Goal: Task Accomplishment & Management: Use online tool/utility

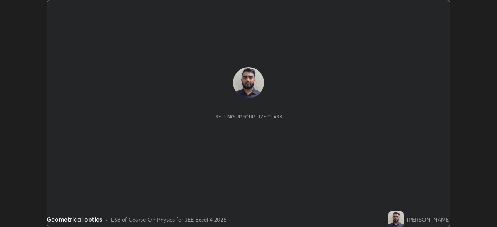
scroll to position [227, 497]
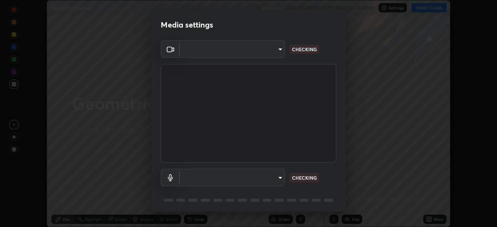
type input "f44939252cec670a7c81aafead478e6b9f15b20a1b8f1ae8dba2619045631b1c"
click at [250, 178] on body "Erase all Geometrical optics Recording WAS SCHEDULED TO START AT 6:15 PM Settin…" at bounding box center [248, 113] width 497 height 227
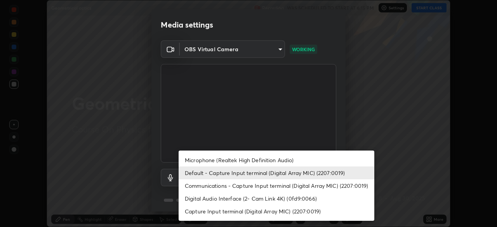
click at [244, 160] on li "Microphone (Realtek High Definition Audio)" at bounding box center [277, 160] width 196 height 13
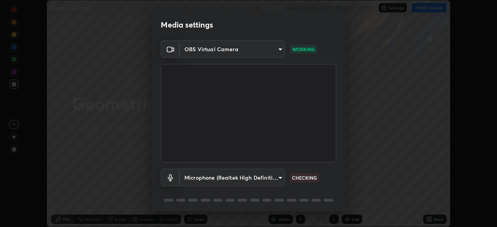
click at [259, 180] on body "Erase all Geometrical optics Recording WAS SCHEDULED TO START AT 6:15 PM Settin…" at bounding box center [248, 113] width 497 height 227
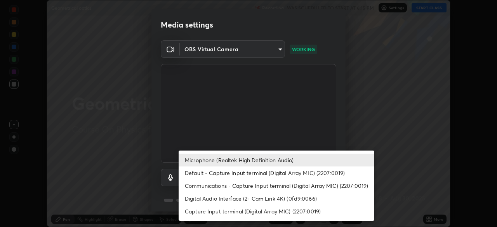
click at [258, 173] on li "Default - Capture Input terminal (Digital Array MIC) (2207:0019)" at bounding box center [277, 173] width 196 height 13
type input "default"
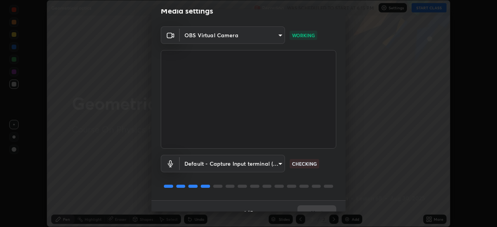
scroll to position [28, 0]
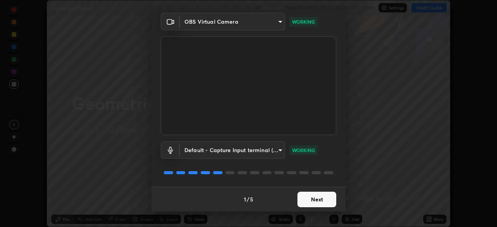
click at [315, 202] on button "Next" at bounding box center [317, 200] width 39 height 16
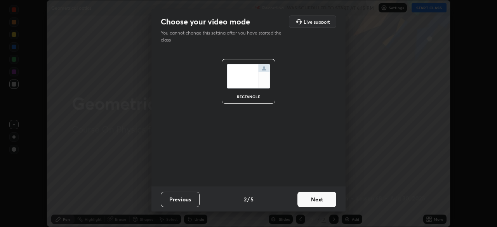
scroll to position [0, 0]
click at [320, 201] on button "Next" at bounding box center [317, 200] width 39 height 16
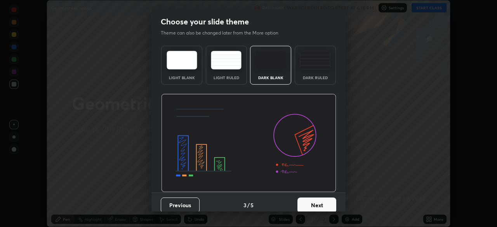
click at [324, 201] on button "Next" at bounding box center [317, 206] width 39 height 16
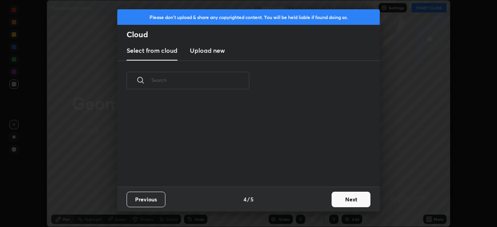
click at [332, 202] on button "Next" at bounding box center [351, 200] width 39 height 16
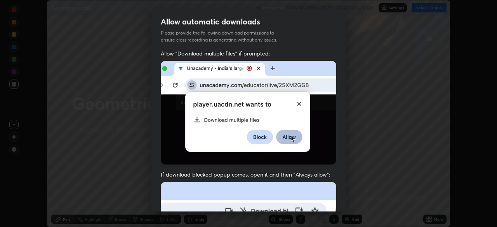
click at [339, 199] on div "Allow "Download multiple files" if prompted: If download blocked popup comes, o…" at bounding box center [248, 213] width 194 height 327
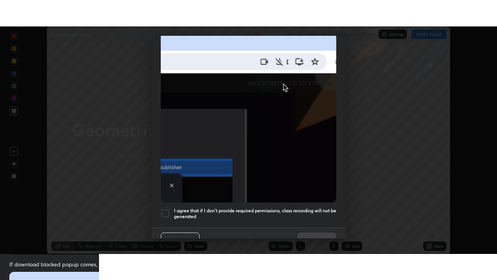
scroll to position [186, 0]
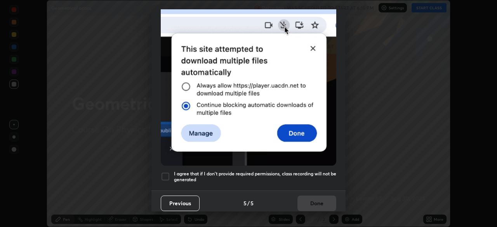
click at [168, 172] on div at bounding box center [165, 176] width 9 height 9
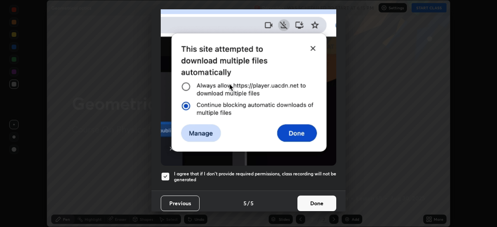
click at [303, 199] on button "Done" at bounding box center [317, 204] width 39 height 16
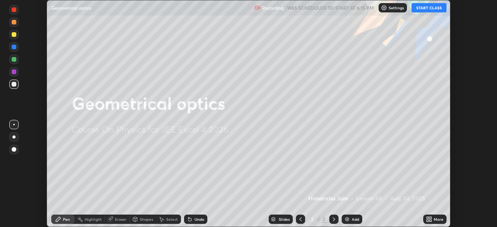
click at [427, 9] on button "START CLASS" at bounding box center [429, 7] width 35 height 9
click at [430, 221] on icon at bounding box center [431, 221] width 2 height 2
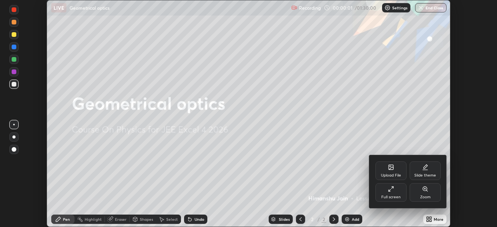
click at [392, 192] on icon at bounding box center [391, 189] width 6 height 6
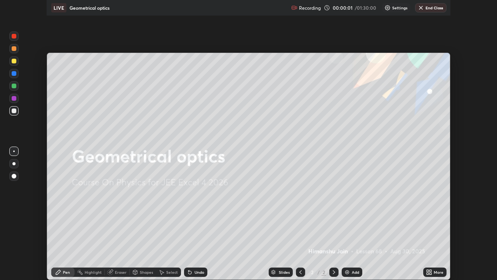
scroll to position [280, 497]
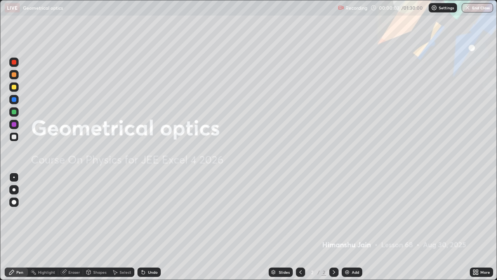
click at [352, 227] on div "Add" at bounding box center [355, 272] width 7 height 4
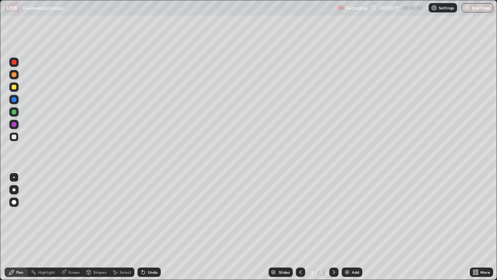
click at [16, 75] on div at bounding box center [14, 74] width 5 height 5
click at [104, 227] on div "Shapes" at bounding box center [99, 272] width 13 height 4
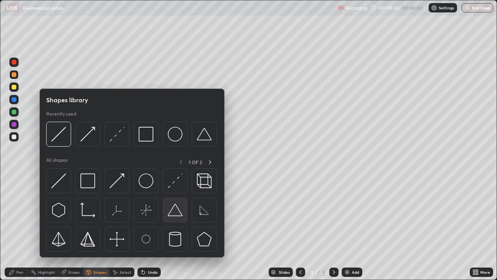
click at [174, 214] on img at bounding box center [175, 209] width 15 height 15
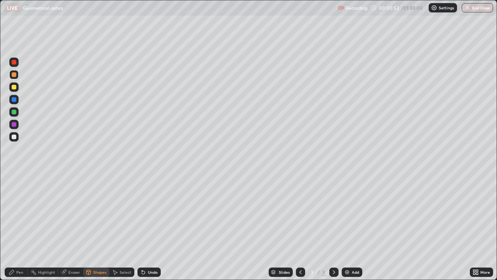
click at [124, 227] on div "Select" at bounding box center [126, 272] width 12 height 4
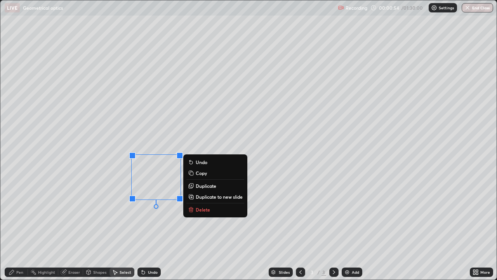
click at [205, 186] on p "Duplicate" at bounding box center [206, 186] width 21 height 6
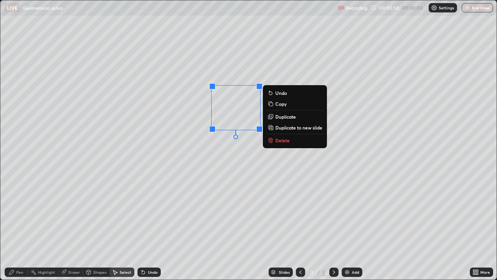
click at [101, 227] on div "Shapes" at bounding box center [96, 271] width 26 height 9
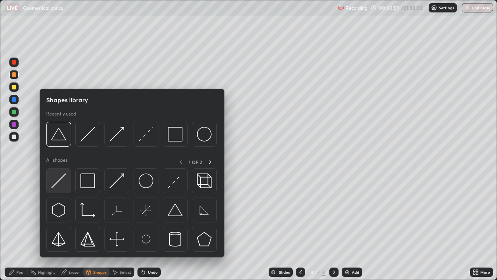
click at [61, 181] on img at bounding box center [58, 180] width 15 height 15
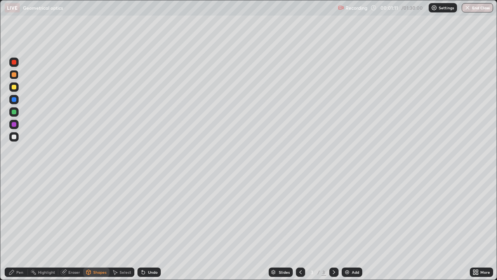
click at [20, 227] on div "Pen" at bounding box center [19, 272] width 7 height 4
click at [97, 227] on div "Shapes" at bounding box center [99, 272] width 13 height 4
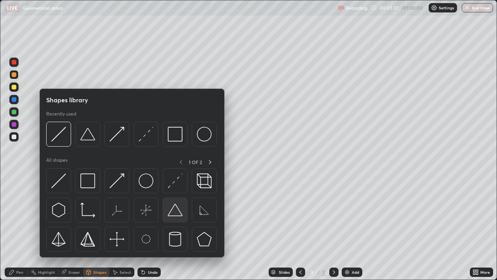
click at [180, 211] on img at bounding box center [175, 209] width 15 height 15
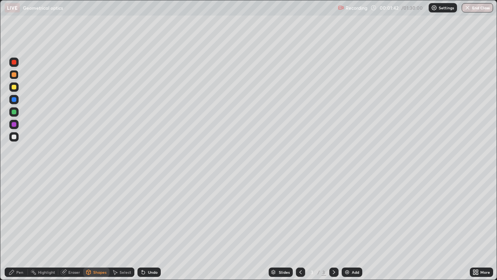
click at [15, 227] on div "Pen" at bounding box center [16, 271] width 23 height 9
click at [357, 227] on div "Add" at bounding box center [355, 272] width 7 height 4
click at [99, 227] on div "Shapes" at bounding box center [99, 272] width 13 height 4
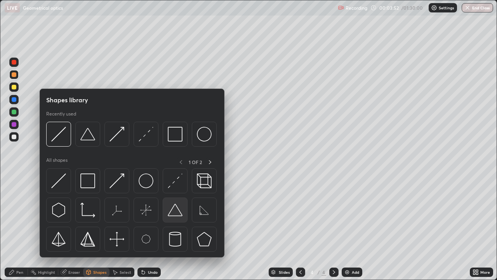
click at [181, 212] on img at bounding box center [175, 209] width 15 height 15
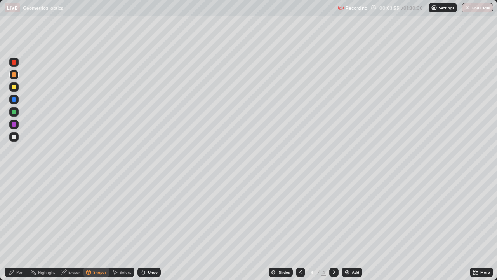
click at [19, 227] on div "Pen" at bounding box center [19, 272] width 7 height 4
click at [103, 227] on div "Shapes" at bounding box center [99, 272] width 13 height 4
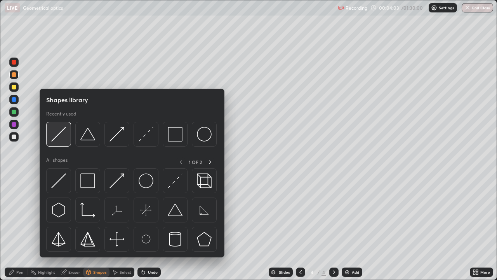
click at [61, 138] on img at bounding box center [58, 134] width 15 height 15
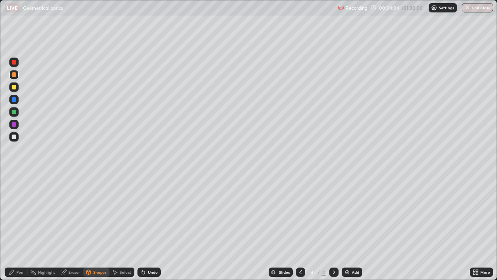
click at [15, 138] on div at bounding box center [14, 136] width 5 height 5
click at [151, 227] on div "Undo" at bounding box center [153, 272] width 10 height 4
click at [77, 227] on div "Eraser" at bounding box center [74, 272] width 12 height 4
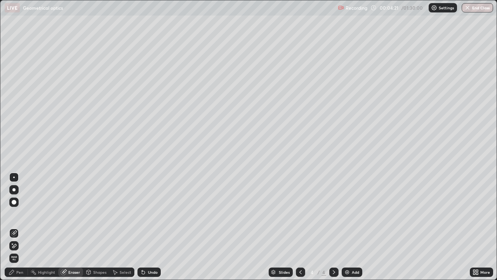
click at [24, 227] on div "Pen" at bounding box center [16, 271] width 23 height 9
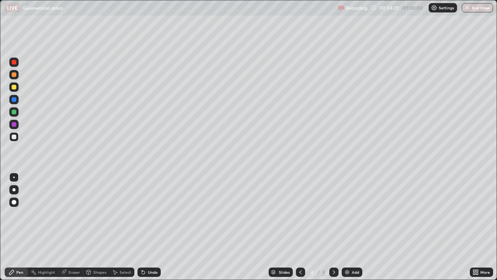
click at [157, 227] on div "Undo" at bounding box center [149, 271] width 23 height 9
click at [100, 227] on div "Shapes" at bounding box center [99, 272] width 13 height 4
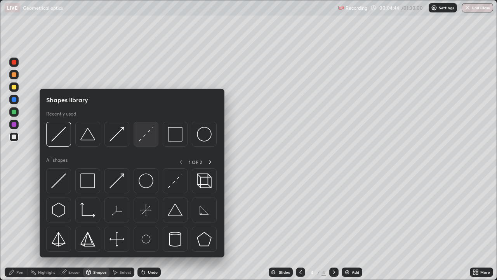
click at [148, 138] on img at bounding box center [146, 134] width 15 height 15
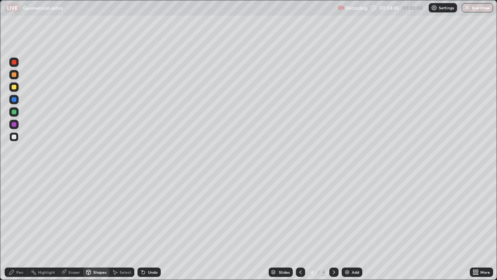
click at [15, 88] on div at bounding box center [14, 87] width 5 height 5
click at [99, 227] on div "Shapes" at bounding box center [99, 272] width 13 height 4
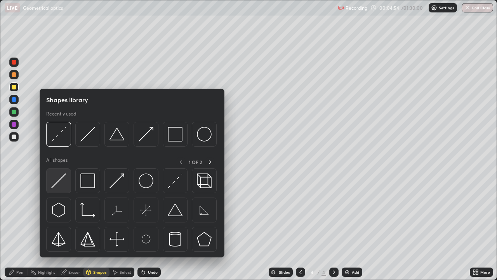
click at [65, 185] on img at bounding box center [58, 180] width 15 height 15
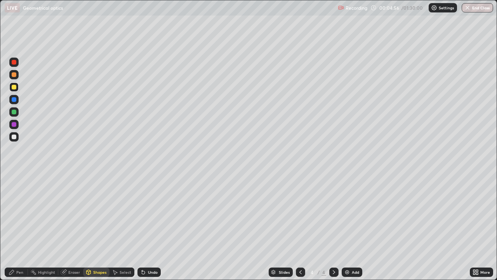
click at [17, 112] on div at bounding box center [13, 111] width 9 height 9
click at [100, 227] on div "Shapes" at bounding box center [99, 272] width 13 height 4
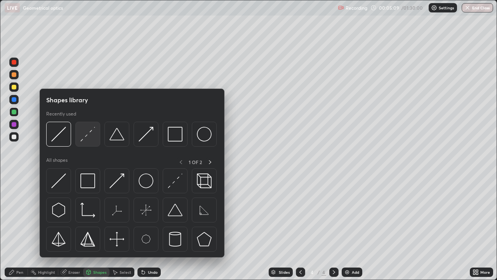
click at [92, 139] on img at bounding box center [87, 134] width 15 height 15
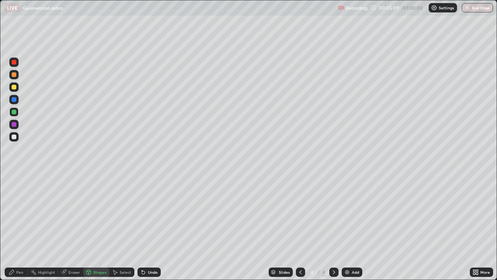
click at [15, 75] on div at bounding box center [14, 74] width 5 height 5
click at [18, 86] on div at bounding box center [13, 86] width 9 height 9
click at [18, 227] on div "Pen" at bounding box center [19, 272] width 7 height 4
click at [78, 227] on div "Eraser" at bounding box center [74, 272] width 12 height 4
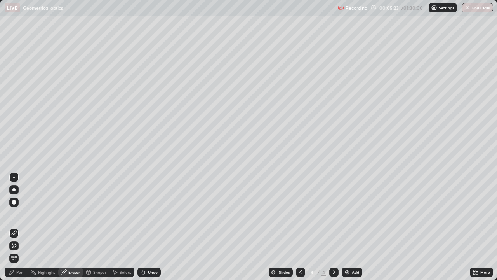
click at [20, 227] on div "Pen" at bounding box center [19, 272] width 7 height 4
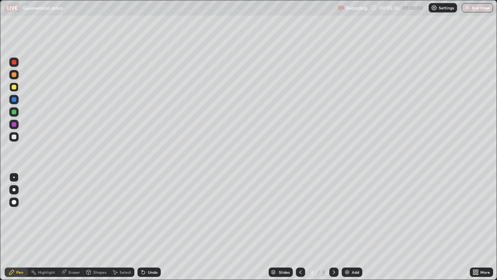
click at [14, 100] on div at bounding box center [14, 99] width 5 height 5
click at [152, 227] on div "Undo" at bounding box center [153, 272] width 10 height 4
click at [98, 227] on div "Shapes" at bounding box center [99, 272] width 13 height 4
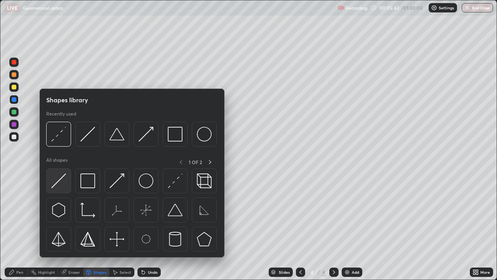
click at [63, 180] on img at bounding box center [58, 180] width 15 height 15
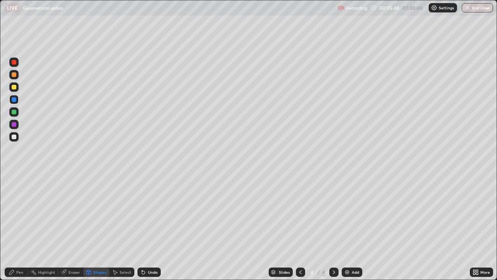
click at [16, 227] on div "Pen" at bounding box center [19, 272] width 7 height 4
click at [153, 227] on div "Undo" at bounding box center [153, 272] width 10 height 4
click at [103, 227] on div "Shapes" at bounding box center [99, 272] width 13 height 4
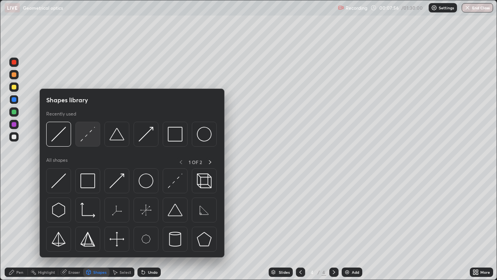
click at [91, 141] on img at bounding box center [87, 134] width 15 height 15
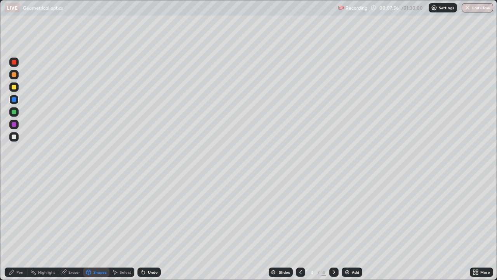
click at [17, 113] on div at bounding box center [13, 111] width 9 height 9
click at [24, 227] on div "Pen" at bounding box center [16, 271] width 23 height 9
click at [14, 75] on div at bounding box center [14, 74] width 5 height 5
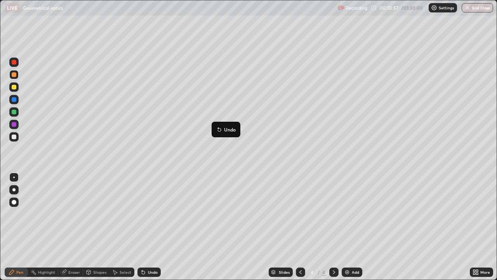
click at [251, 227] on div "Slides 4 / 4 Add" at bounding box center [315, 272] width 309 height 16
click at [14, 100] on div at bounding box center [14, 99] width 5 height 5
click at [18, 128] on div at bounding box center [13, 124] width 9 height 12
click at [14, 112] on div at bounding box center [14, 112] width 5 height 5
click at [127, 227] on div "Select" at bounding box center [122, 271] width 25 height 9
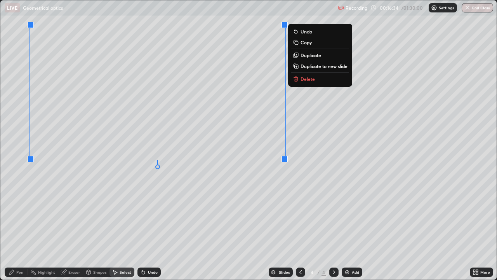
click at [165, 225] on div "0 ° Undo Copy Duplicate Duplicate to new slide Delete" at bounding box center [248, 139] width 496 height 279
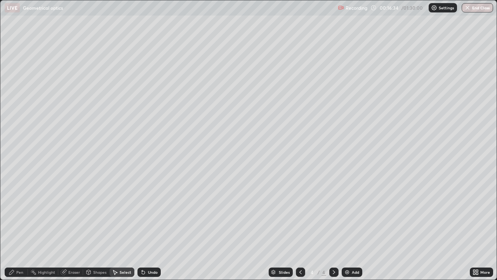
click at [23, 227] on div "Pen" at bounding box center [19, 272] width 7 height 4
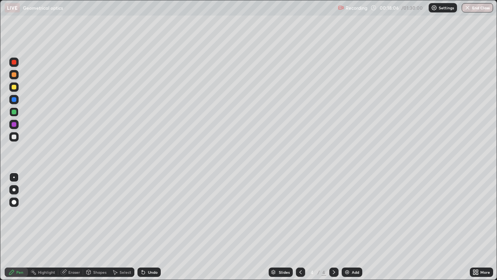
click at [101, 227] on div "Shapes" at bounding box center [99, 272] width 13 height 4
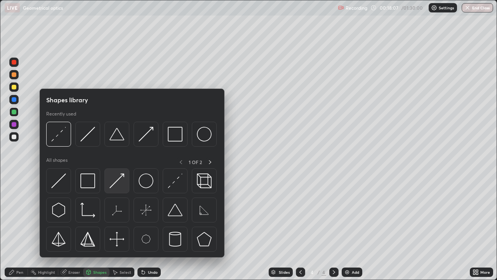
click at [115, 181] on img at bounding box center [117, 180] width 15 height 15
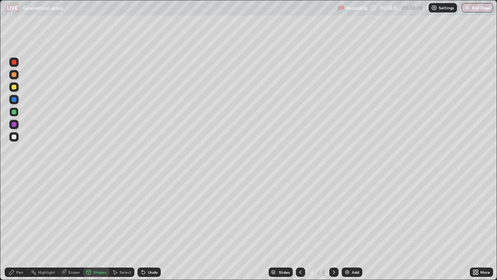
click at [20, 227] on div "Pen" at bounding box center [19, 272] width 7 height 4
click at [148, 227] on div "Undo" at bounding box center [149, 271] width 23 height 9
click at [122, 227] on div "Select" at bounding box center [126, 272] width 12 height 4
click at [99, 227] on div "Shapes" at bounding box center [96, 271] width 26 height 9
click at [154, 227] on div "Undo" at bounding box center [153, 272] width 10 height 4
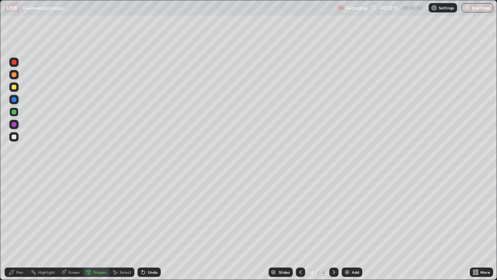
click at [101, 227] on div "Shapes" at bounding box center [99, 272] width 13 height 4
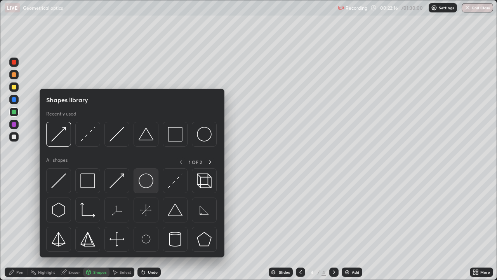
click at [151, 182] on img at bounding box center [146, 180] width 15 height 15
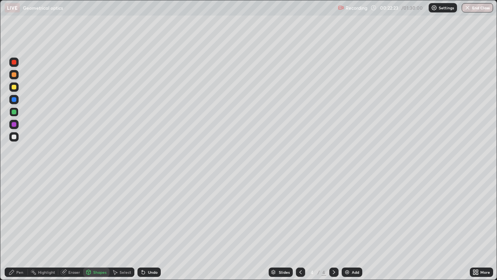
click at [74, 227] on div "Eraser" at bounding box center [74, 272] width 12 height 4
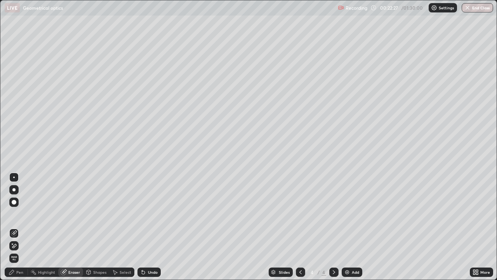
click at [126, 227] on div "Select" at bounding box center [126, 272] width 12 height 4
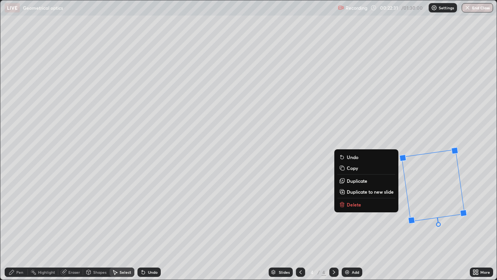
click at [410, 227] on div "8 ° Undo Copy Duplicate Duplicate to new slide Delete" at bounding box center [248, 139] width 496 height 279
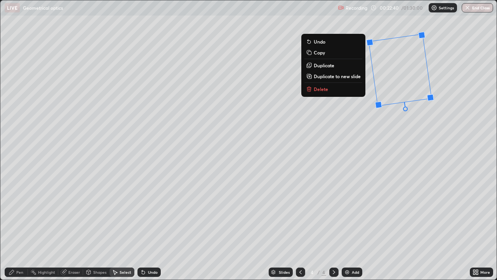
click at [175, 227] on div "8 ° Undo Copy Duplicate Duplicate to new slide Delete" at bounding box center [248, 139] width 496 height 279
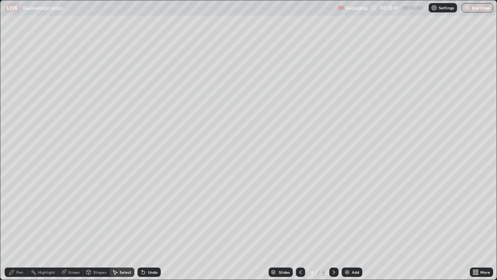
click at [103, 227] on div "Shapes" at bounding box center [99, 272] width 13 height 4
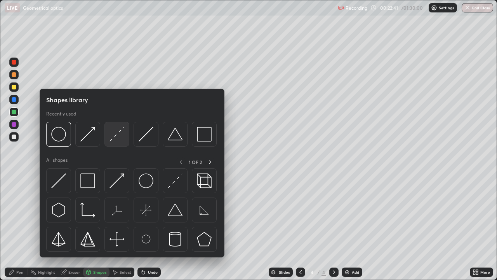
click at [116, 136] on img at bounding box center [117, 134] width 15 height 15
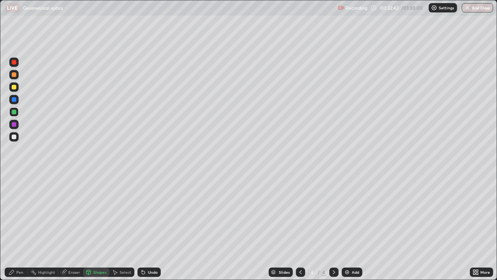
click at [15, 125] on div at bounding box center [14, 124] width 5 height 5
click at [19, 227] on div "Pen" at bounding box center [16, 271] width 23 height 9
click at [71, 227] on div "Eraser" at bounding box center [74, 272] width 12 height 4
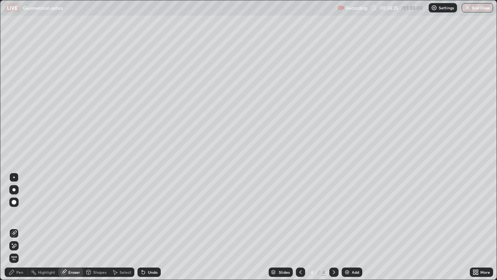
click at [101, 227] on div "Shapes" at bounding box center [99, 272] width 13 height 4
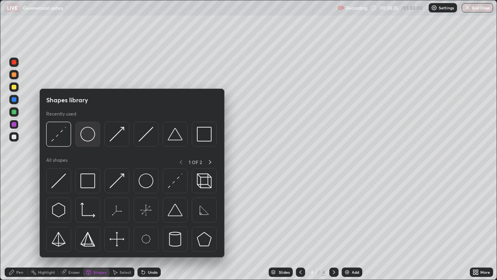
click at [76, 144] on div at bounding box center [87, 134] width 25 height 25
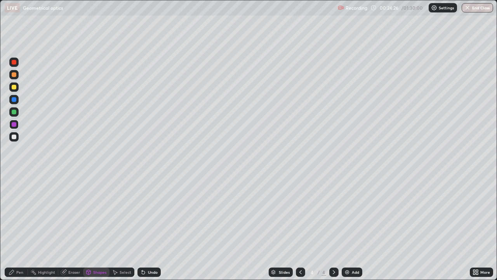
click at [15, 86] on div at bounding box center [14, 87] width 5 height 5
click at [150, 227] on div "Undo" at bounding box center [153, 272] width 10 height 4
click at [100, 227] on div "Shapes" at bounding box center [99, 272] width 13 height 4
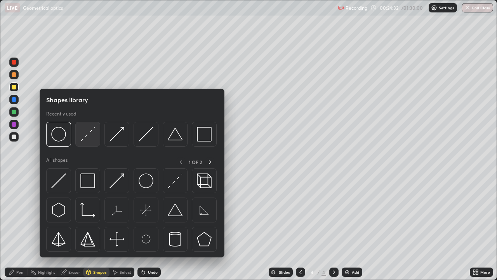
click at [93, 139] on img at bounding box center [87, 134] width 15 height 15
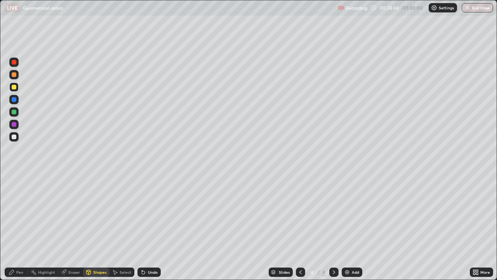
click at [21, 227] on div "Pen" at bounding box center [19, 272] width 7 height 4
click at [124, 227] on div "Select" at bounding box center [126, 272] width 12 height 4
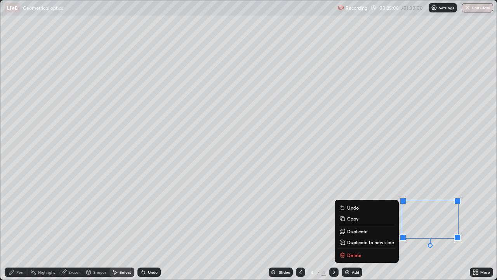
click at [281, 227] on div "0 ° Undo Copy Duplicate Duplicate to new slide Delete" at bounding box center [248, 139] width 496 height 279
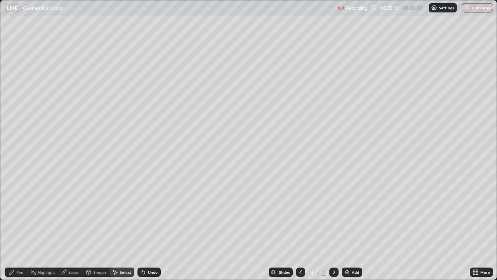
click at [20, 227] on div "Pen" at bounding box center [19, 272] width 7 height 4
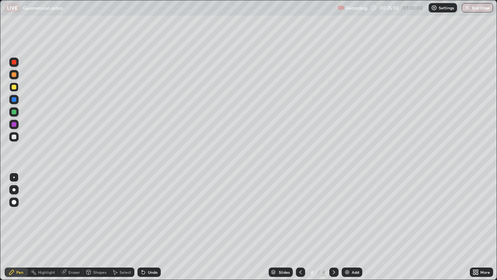
click at [13, 76] on div at bounding box center [14, 74] width 5 height 5
click at [348, 227] on img at bounding box center [347, 272] width 6 height 6
click at [352, 227] on div "Add" at bounding box center [355, 272] width 7 height 4
click at [300, 227] on icon at bounding box center [301, 272] width 6 height 6
click at [146, 227] on div "Undo" at bounding box center [149, 271] width 23 height 9
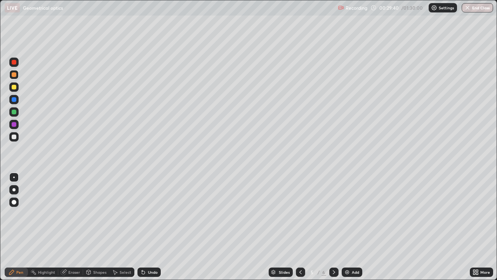
click at [151, 227] on div "Undo" at bounding box center [153, 272] width 10 height 4
click at [155, 227] on div "Undo" at bounding box center [153, 272] width 10 height 4
click at [151, 227] on div "Undo" at bounding box center [153, 272] width 10 height 4
click at [158, 227] on div "Undo" at bounding box center [149, 271] width 23 height 9
click at [324, 227] on div "6" at bounding box center [324, 271] width 5 height 7
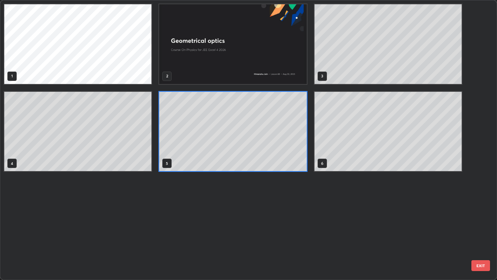
scroll to position [277, 493]
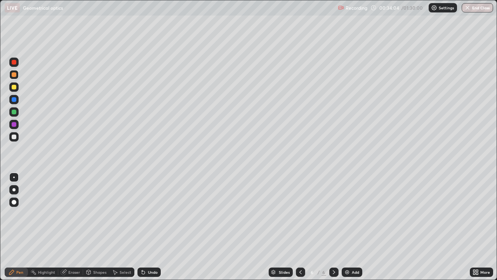
click at [100, 227] on div "Shapes" at bounding box center [99, 272] width 13 height 4
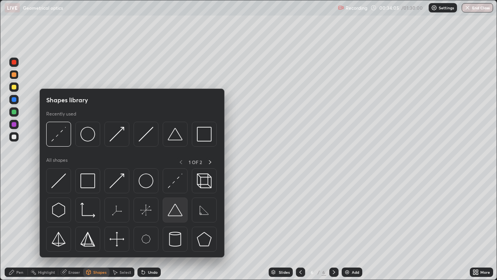
click at [177, 214] on img at bounding box center [175, 209] width 15 height 15
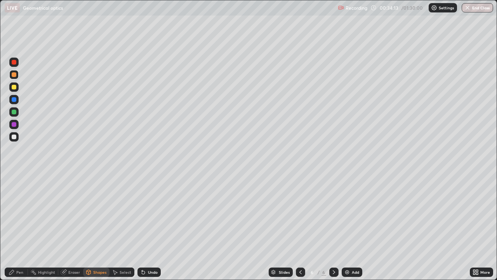
click at [157, 227] on div "Undo" at bounding box center [149, 271] width 23 height 9
click at [17, 227] on div "Pen" at bounding box center [19, 272] width 7 height 4
click at [98, 227] on div "Shapes" at bounding box center [99, 272] width 13 height 4
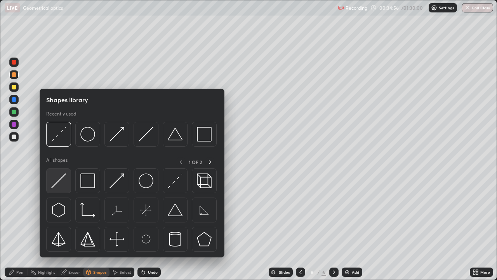
click at [65, 181] on img at bounding box center [58, 180] width 15 height 15
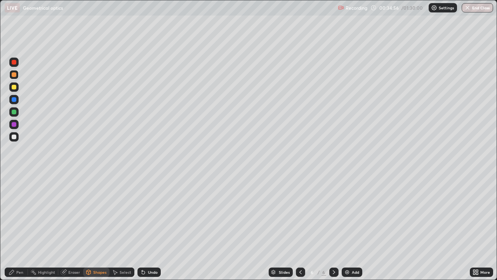
click at [16, 136] on div at bounding box center [14, 136] width 5 height 5
click at [102, 227] on div "Shapes" at bounding box center [99, 272] width 13 height 4
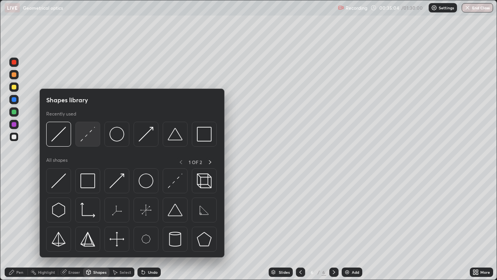
click at [88, 135] on img at bounding box center [87, 134] width 15 height 15
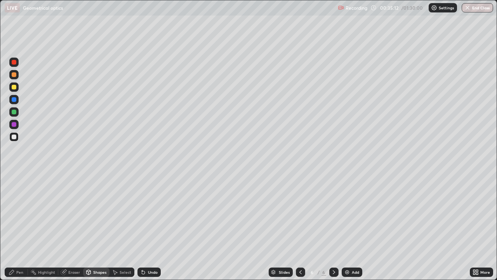
click at [19, 227] on div "Pen" at bounding box center [19, 272] width 7 height 4
click at [14, 112] on div at bounding box center [14, 112] width 5 height 5
click at [15, 89] on div at bounding box center [14, 87] width 5 height 5
click at [130, 227] on div "Select" at bounding box center [126, 272] width 12 height 4
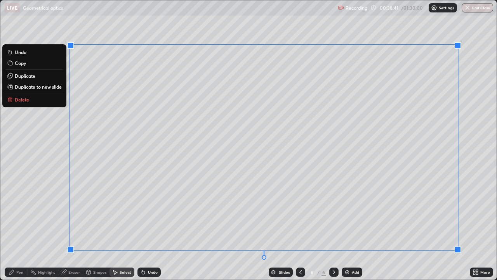
click at [489, 174] on div "0 ° Undo Copy Duplicate Duplicate to new slide Delete" at bounding box center [248, 139] width 496 height 279
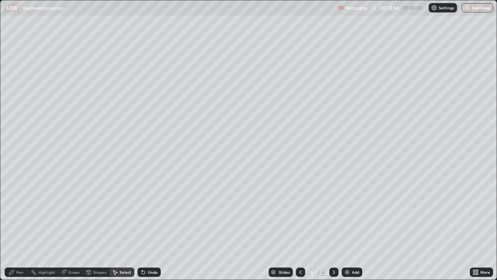
click at [359, 227] on div "Add" at bounding box center [352, 271] width 21 height 9
click at [42, 63] on div "0 ° Undo Copy Duplicate Duplicate to new slide Delete" at bounding box center [248, 139] width 496 height 279
click at [102, 227] on div "Shapes" at bounding box center [96, 271] width 26 height 9
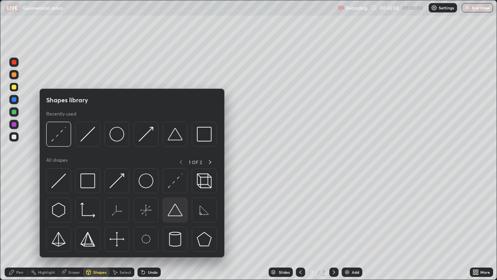
click at [179, 212] on img at bounding box center [175, 209] width 15 height 15
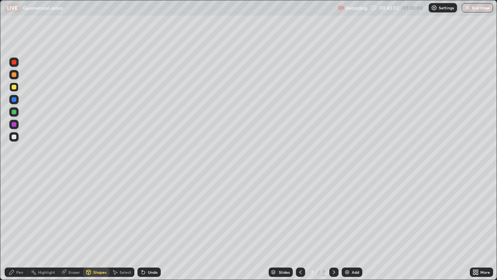
click at [101, 227] on div "Shapes" at bounding box center [99, 272] width 13 height 4
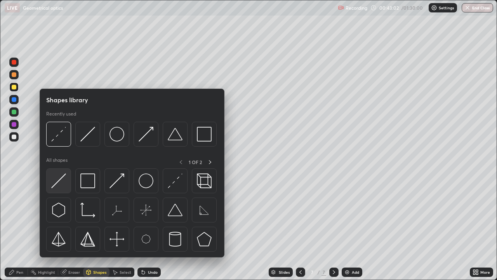
click at [64, 180] on img at bounding box center [58, 180] width 15 height 15
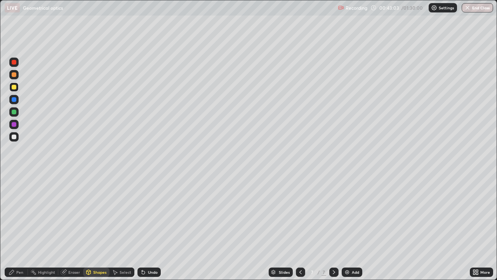
click at [18, 113] on div at bounding box center [13, 111] width 9 height 9
click at [17, 88] on div at bounding box center [13, 86] width 9 height 9
click at [152, 227] on div "Undo" at bounding box center [153, 272] width 10 height 4
click at [17, 75] on div at bounding box center [13, 74] width 9 height 9
click at [98, 227] on div "Shapes" at bounding box center [99, 272] width 13 height 4
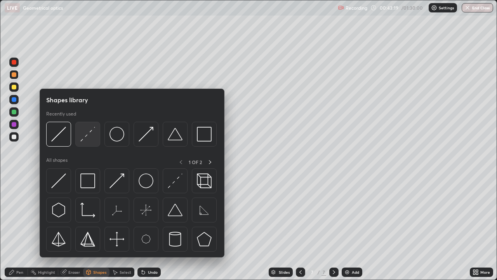
click at [89, 141] on img at bounding box center [87, 134] width 15 height 15
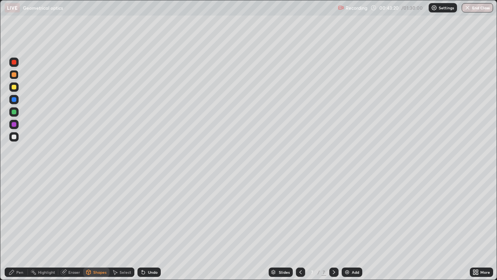
click at [17, 136] on div at bounding box center [13, 136] width 9 height 9
click at [16, 227] on div "Pen" at bounding box center [16, 271] width 23 height 9
click at [150, 227] on div "Undo" at bounding box center [149, 271] width 23 height 9
click at [151, 227] on div "Undo" at bounding box center [153, 272] width 10 height 4
click at [124, 227] on div "Select" at bounding box center [126, 272] width 12 height 4
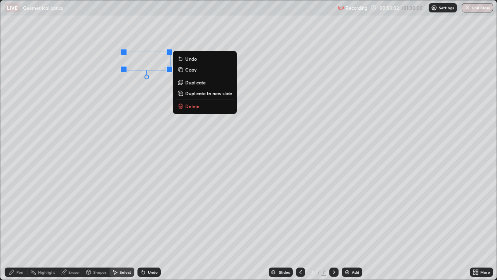
click at [24, 227] on div "Pen" at bounding box center [16, 271] width 23 height 9
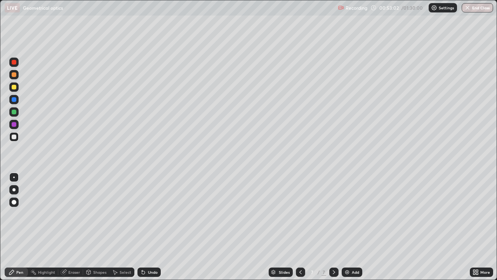
click at [14, 124] on div at bounding box center [14, 124] width 5 height 5
click at [17, 111] on div at bounding box center [13, 111] width 9 height 9
click at [17, 138] on div at bounding box center [13, 136] width 9 height 9
click at [360, 227] on div "Add" at bounding box center [352, 271] width 21 height 9
click at [101, 227] on div "Shapes" at bounding box center [99, 272] width 13 height 4
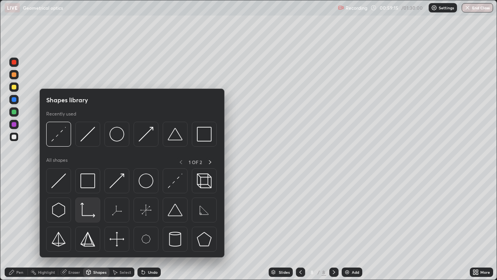
click at [92, 215] on img at bounding box center [87, 209] width 15 height 15
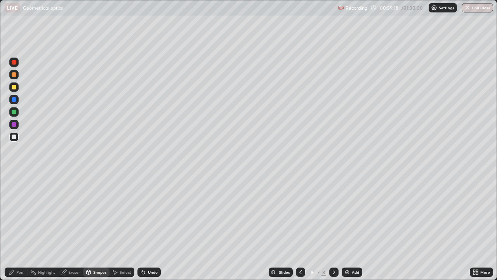
click at [151, 227] on div "Undo" at bounding box center [153, 272] width 10 height 4
click at [100, 227] on div "Shapes" at bounding box center [99, 272] width 13 height 4
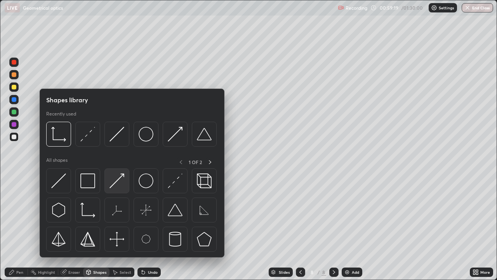
click at [117, 182] on img at bounding box center [117, 180] width 15 height 15
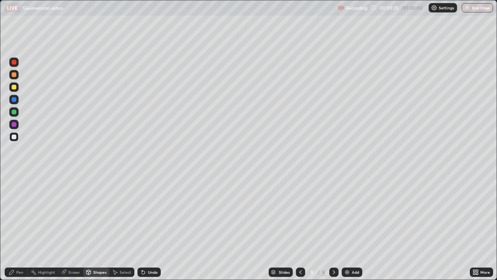
click at [18, 227] on div "Pen" at bounding box center [19, 272] width 7 height 4
click at [156, 227] on div "Undo" at bounding box center [153, 272] width 10 height 4
click at [155, 227] on div "Undo" at bounding box center [153, 272] width 10 height 4
click at [154, 227] on div "Undo" at bounding box center [153, 272] width 10 height 4
click at [156, 227] on div "Undo" at bounding box center [153, 272] width 10 height 4
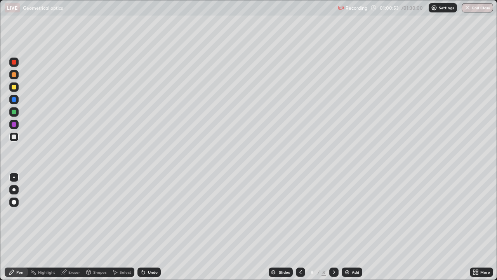
click at [157, 227] on div "Undo" at bounding box center [149, 271] width 23 height 9
click at [158, 227] on div "Undo" at bounding box center [149, 271] width 23 height 9
click at [159, 227] on div "Undo" at bounding box center [149, 271] width 23 height 9
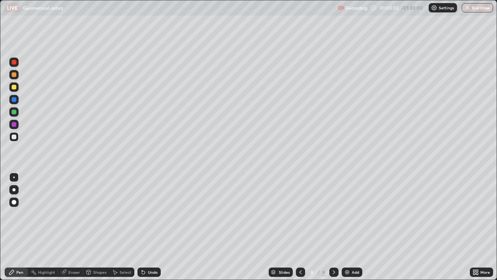
click at [158, 227] on div "Undo" at bounding box center [149, 271] width 23 height 9
click at [17, 113] on div at bounding box center [13, 111] width 9 height 9
click at [99, 227] on div "Shapes" at bounding box center [99, 272] width 13 height 4
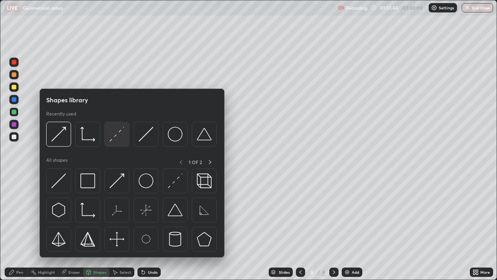
click at [115, 137] on img at bounding box center [117, 134] width 15 height 15
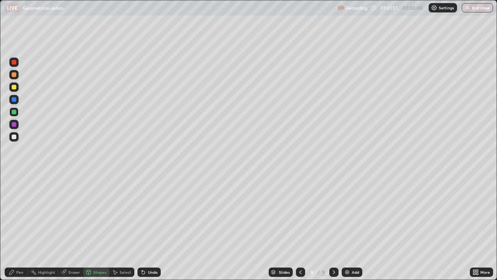
click at [24, 227] on div "Pen" at bounding box center [16, 271] width 23 height 9
click at [98, 227] on div "Shapes" at bounding box center [99, 272] width 13 height 4
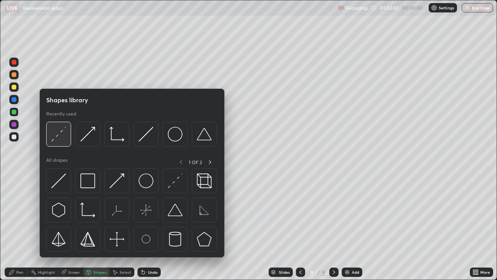
click at [70, 143] on div at bounding box center [58, 134] width 25 height 25
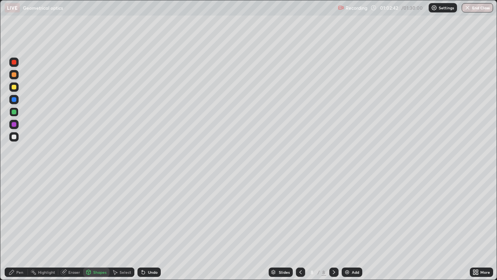
click at [14, 123] on div at bounding box center [14, 124] width 5 height 5
click at [94, 227] on div "Shapes" at bounding box center [99, 272] width 13 height 4
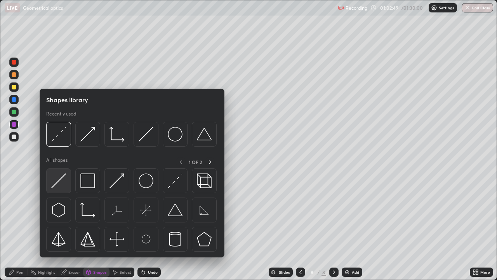
click at [61, 182] on img at bounding box center [58, 180] width 15 height 15
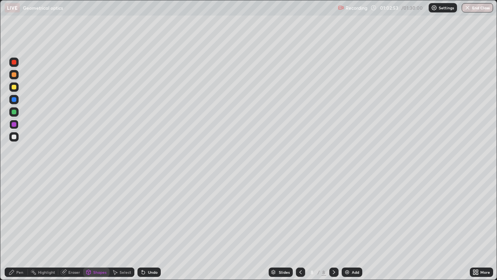
click at [75, 227] on div "Eraser" at bounding box center [74, 272] width 12 height 4
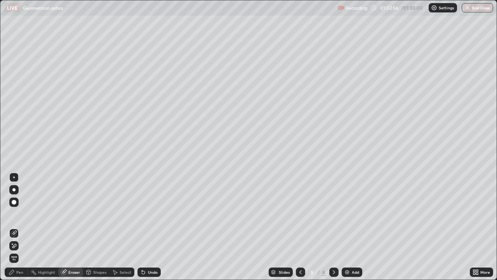
click at [17, 227] on div "Pen" at bounding box center [16, 271] width 23 height 9
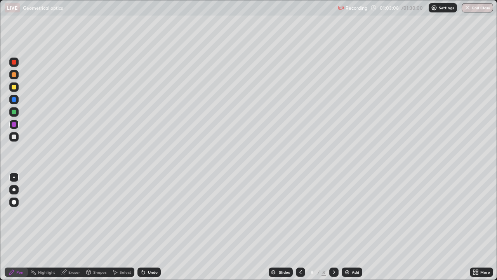
click at [18, 75] on div at bounding box center [13, 74] width 9 height 9
click at [152, 227] on div "Undo" at bounding box center [153, 272] width 10 height 4
click at [153, 227] on div "Undo" at bounding box center [153, 272] width 10 height 4
click at [17, 113] on div at bounding box center [13, 111] width 9 height 9
click at [352, 227] on div "Add" at bounding box center [355, 272] width 7 height 4
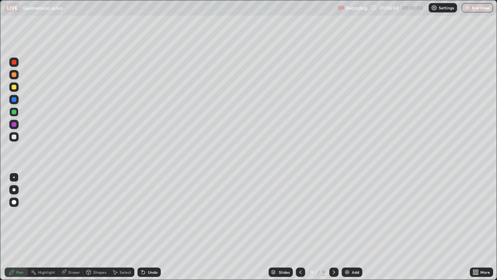
click at [100, 227] on div "Shapes" at bounding box center [96, 271] width 26 height 9
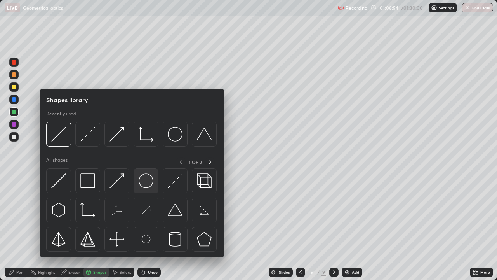
click at [155, 185] on div at bounding box center [146, 180] width 25 height 25
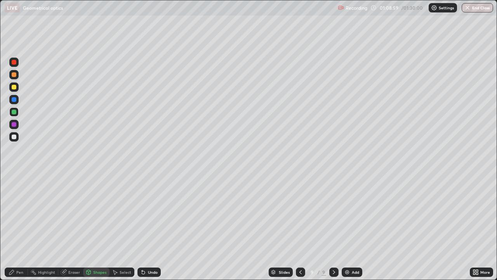
click at [95, 227] on div "Shapes" at bounding box center [99, 272] width 13 height 4
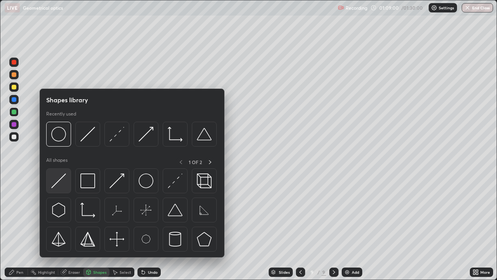
click at [61, 184] on img at bounding box center [58, 180] width 15 height 15
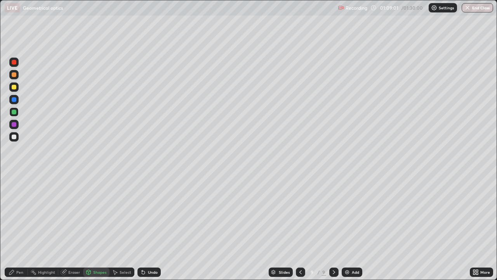
click at [100, 227] on div "Shapes" at bounding box center [99, 272] width 13 height 4
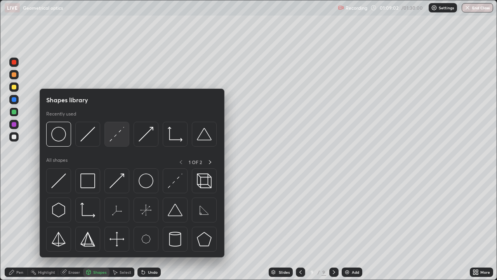
click at [115, 138] on img at bounding box center [117, 134] width 15 height 15
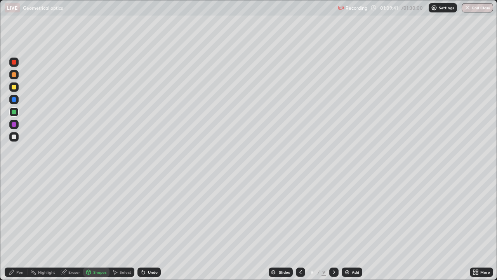
click at [72, 227] on div "Eraser" at bounding box center [74, 272] width 12 height 4
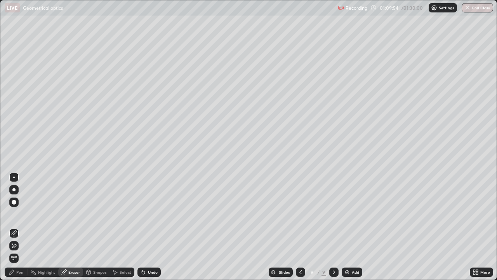
click at [16, 227] on div "Pen" at bounding box center [19, 272] width 7 height 4
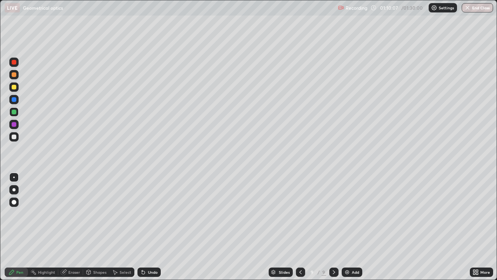
click at [99, 227] on div "Shapes" at bounding box center [99, 272] width 13 height 4
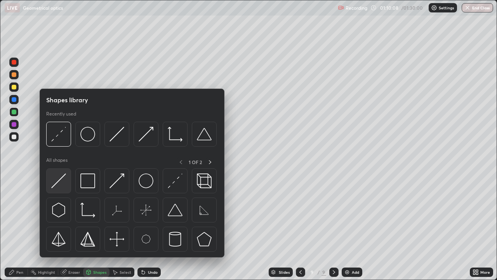
click at [59, 181] on img at bounding box center [58, 180] width 15 height 15
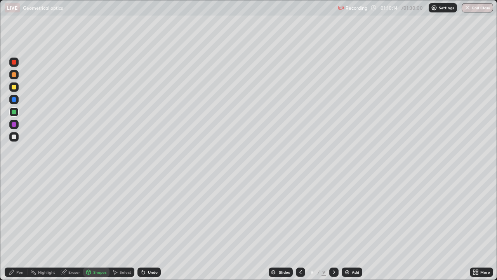
click at [127, 227] on div "Select" at bounding box center [126, 272] width 12 height 4
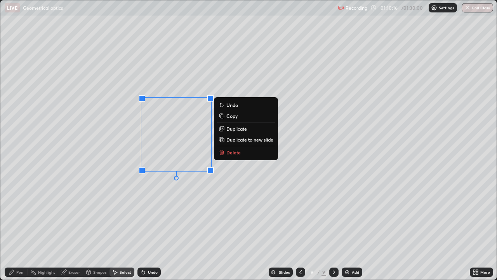
click at [234, 127] on p "Duplicate" at bounding box center [236, 128] width 21 height 6
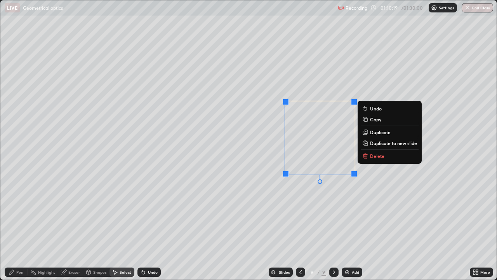
click at [195, 221] on div "0 ° Undo Copy Duplicate Duplicate to new slide Delete" at bounding box center [248, 139] width 496 height 279
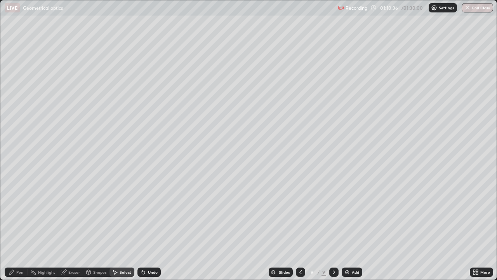
click at [100, 227] on div "Shapes" at bounding box center [99, 272] width 13 height 4
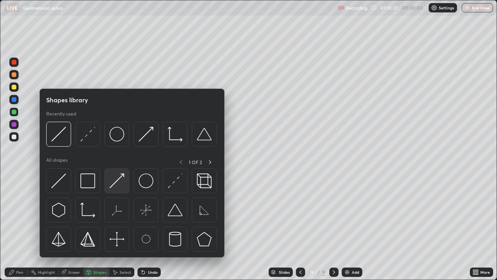
click at [119, 184] on img at bounding box center [117, 180] width 15 height 15
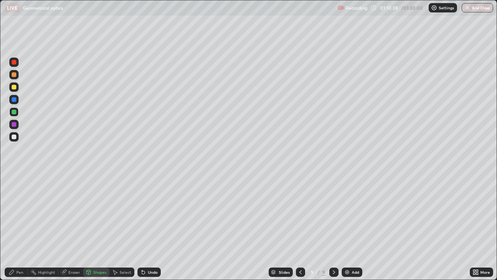
click at [17, 88] on div at bounding box center [13, 86] width 9 height 9
click at [97, 227] on div "Shapes" at bounding box center [99, 272] width 13 height 4
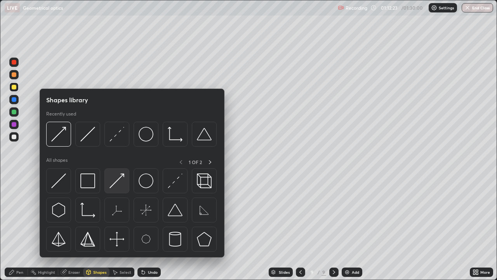
click at [118, 182] on img at bounding box center [117, 180] width 15 height 15
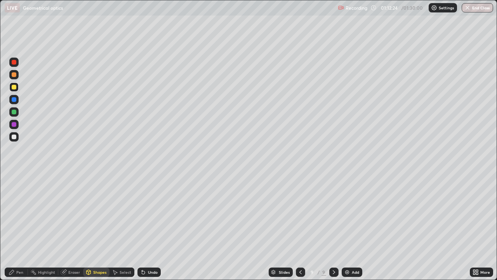
click at [17, 124] on div at bounding box center [13, 124] width 9 height 9
click at [18, 76] on div at bounding box center [13, 74] width 9 height 9
click at [358, 227] on div "Add" at bounding box center [352, 271] width 21 height 9
click at [101, 227] on div "Shapes" at bounding box center [99, 272] width 13 height 4
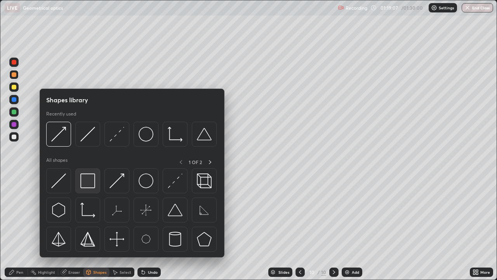
click at [96, 184] on div at bounding box center [87, 180] width 25 height 25
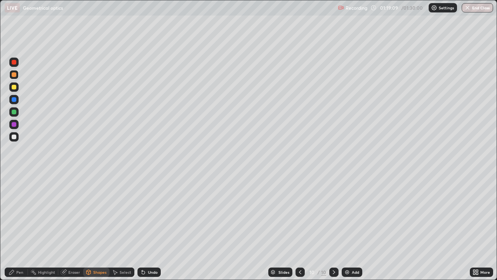
click at [103, 227] on div "Shapes" at bounding box center [96, 271] width 26 height 9
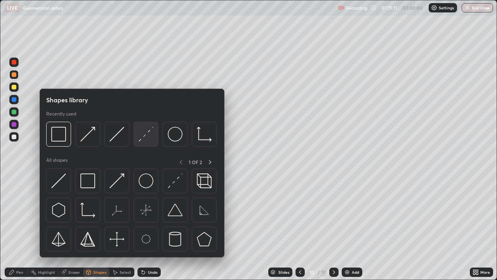
click at [148, 130] on img at bounding box center [146, 134] width 15 height 15
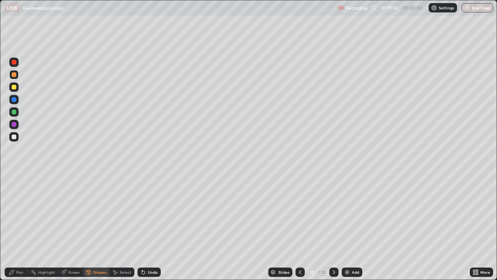
click at [12, 138] on div at bounding box center [14, 136] width 5 height 5
click at [155, 227] on div "Undo" at bounding box center [153, 272] width 10 height 4
click at [98, 227] on div "Shapes" at bounding box center [99, 272] width 13 height 4
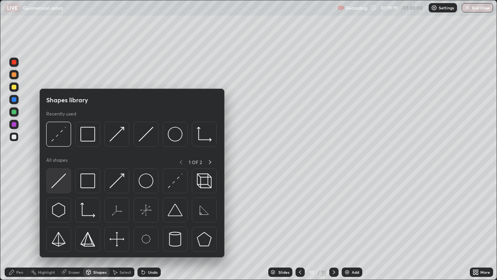
click at [62, 184] on img at bounding box center [58, 180] width 15 height 15
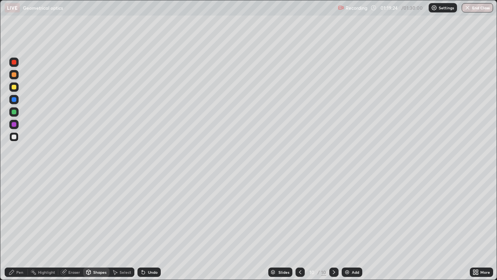
click at [73, 227] on div "Eraser" at bounding box center [74, 272] width 12 height 4
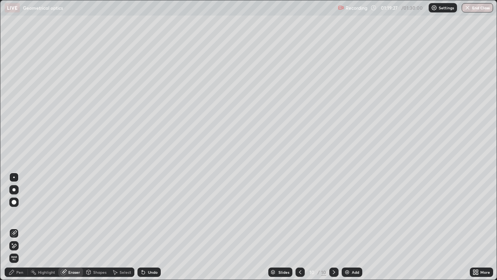
click at [19, 227] on div "Pen" at bounding box center [19, 272] width 7 height 4
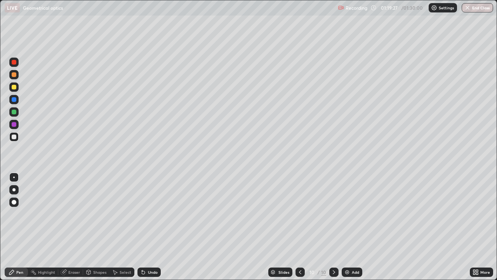
click at [100, 227] on div "Shapes" at bounding box center [99, 272] width 13 height 4
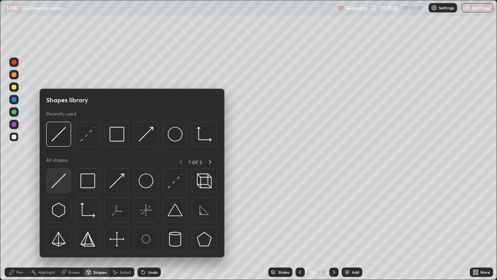
click at [63, 186] on img at bounding box center [58, 180] width 15 height 15
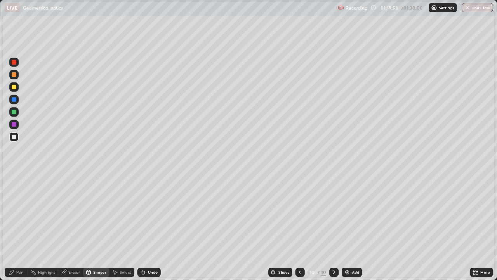
click at [159, 227] on div "Undo" at bounding box center [149, 271] width 23 height 9
click at [18, 111] on div at bounding box center [13, 111] width 9 height 9
click at [21, 227] on div "Pen" at bounding box center [19, 272] width 7 height 4
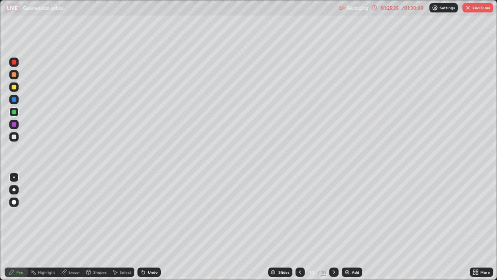
click at [358, 227] on div "Add" at bounding box center [355, 272] width 7 height 4
click at [152, 227] on div "Undo" at bounding box center [153, 272] width 10 height 4
click at [12, 86] on div at bounding box center [14, 87] width 5 height 5
click at [151, 227] on div "Undo" at bounding box center [153, 272] width 10 height 4
click at [150, 227] on div "Undo" at bounding box center [153, 272] width 10 height 4
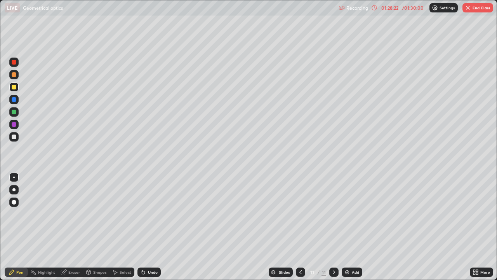
click at [75, 227] on div "Eraser" at bounding box center [74, 272] width 12 height 4
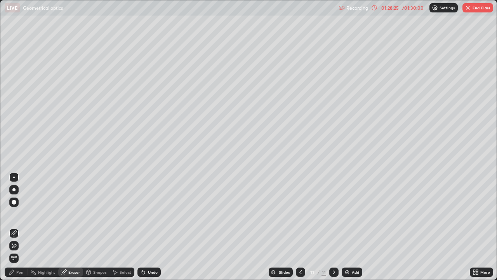
click at [125, 227] on div "Select" at bounding box center [122, 271] width 25 height 9
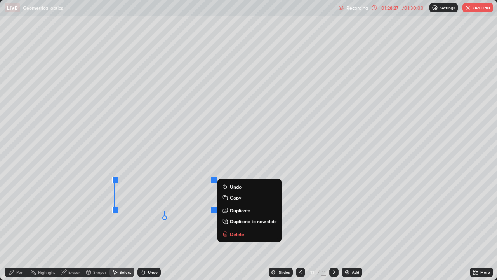
click at [239, 227] on p "Delete" at bounding box center [237, 234] width 14 height 6
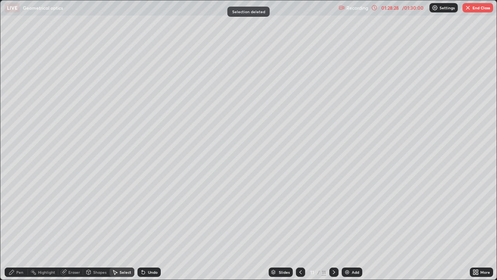
click at [18, 227] on div "Pen" at bounding box center [16, 271] width 23 height 9
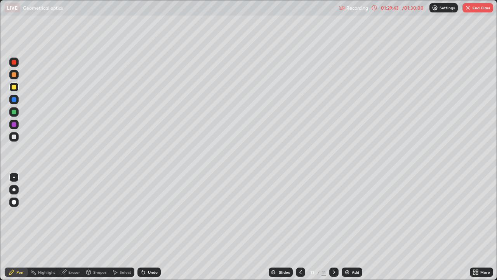
click at [157, 227] on div "Undo" at bounding box center [149, 271] width 23 height 9
click at [159, 227] on div "Undo" at bounding box center [149, 271] width 23 height 9
click at [158, 227] on div "Undo" at bounding box center [149, 271] width 23 height 9
click at [159, 227] on div "Undo" at bounding box center [149, 271] width 23 height 9
click at [164, 227] on div "Slides 11 / 11 Add" at bounding box center [315, 272] width 309 height 16
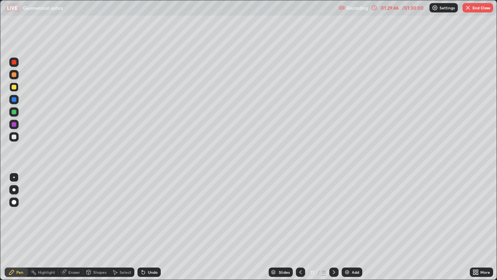
click at [153, 227] on div "Undo" at bounding box center [149, 271] width 23 height 9
click at [157, 227] on div "Undo" at bounding box center [149, 271] width 23 height 9
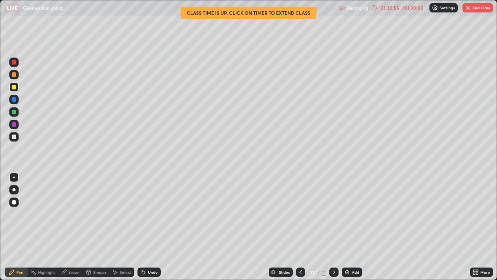
click at [18, 73] on div at bounding box center [13, 74] width 9 height 9
click at [473, 11] on button "End Class" at bounding box center [478, 7] width 31 height 9
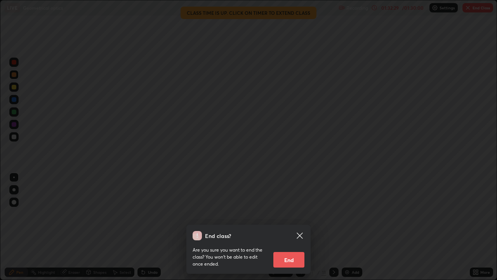
click at [294, 227] on button "End" at bounding box center [288, 260] width 31 height 16
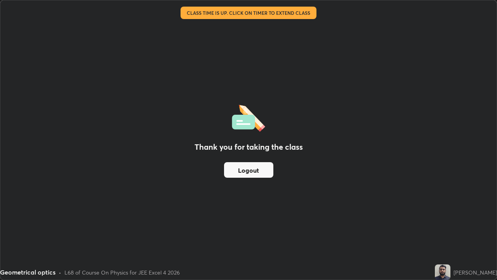
click at [255, 171] on button "Logout" at bounding box center [248, 170] width 49 height 16
